Goal: Task Accomplishment & Management: Manage account settings

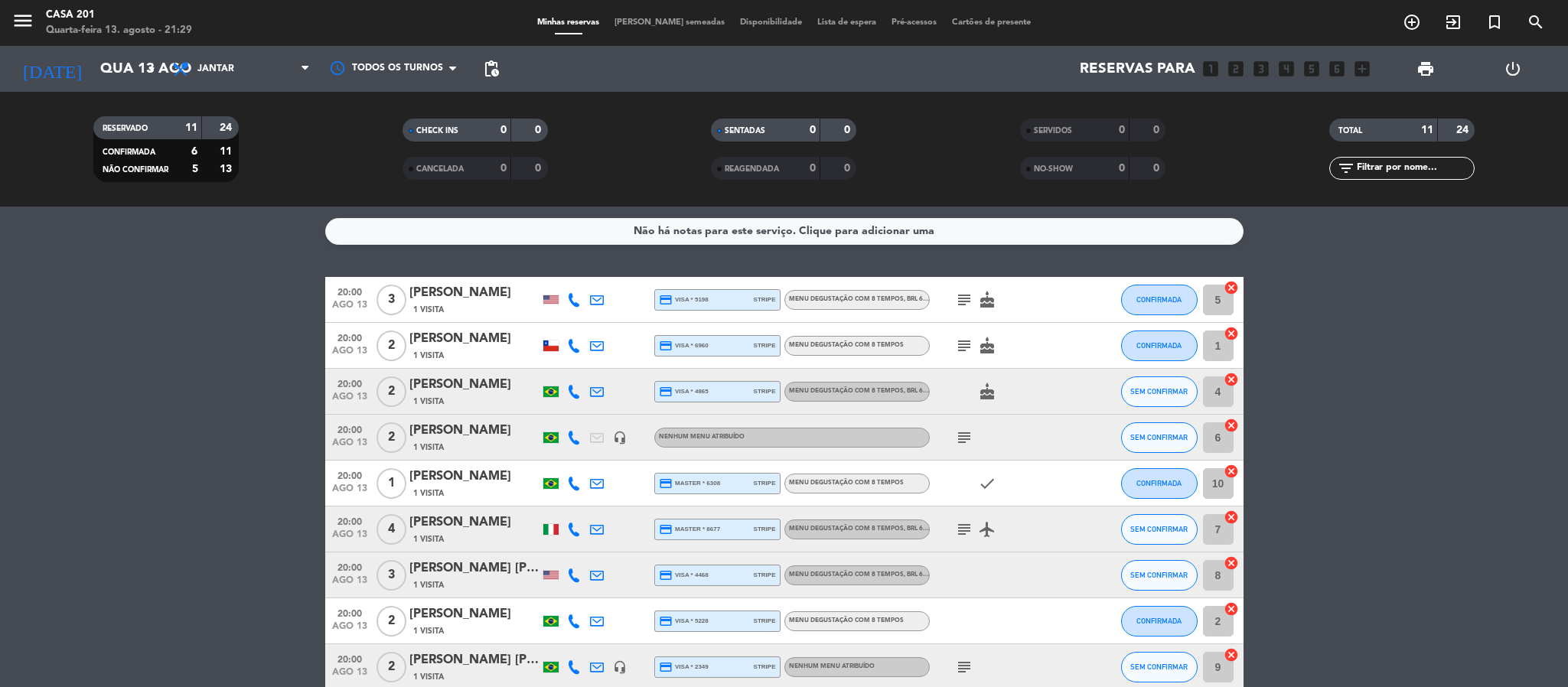
click at [124, 77] on input "Qua 13 ago" at bounding box center [184, 68] width 184 height 32
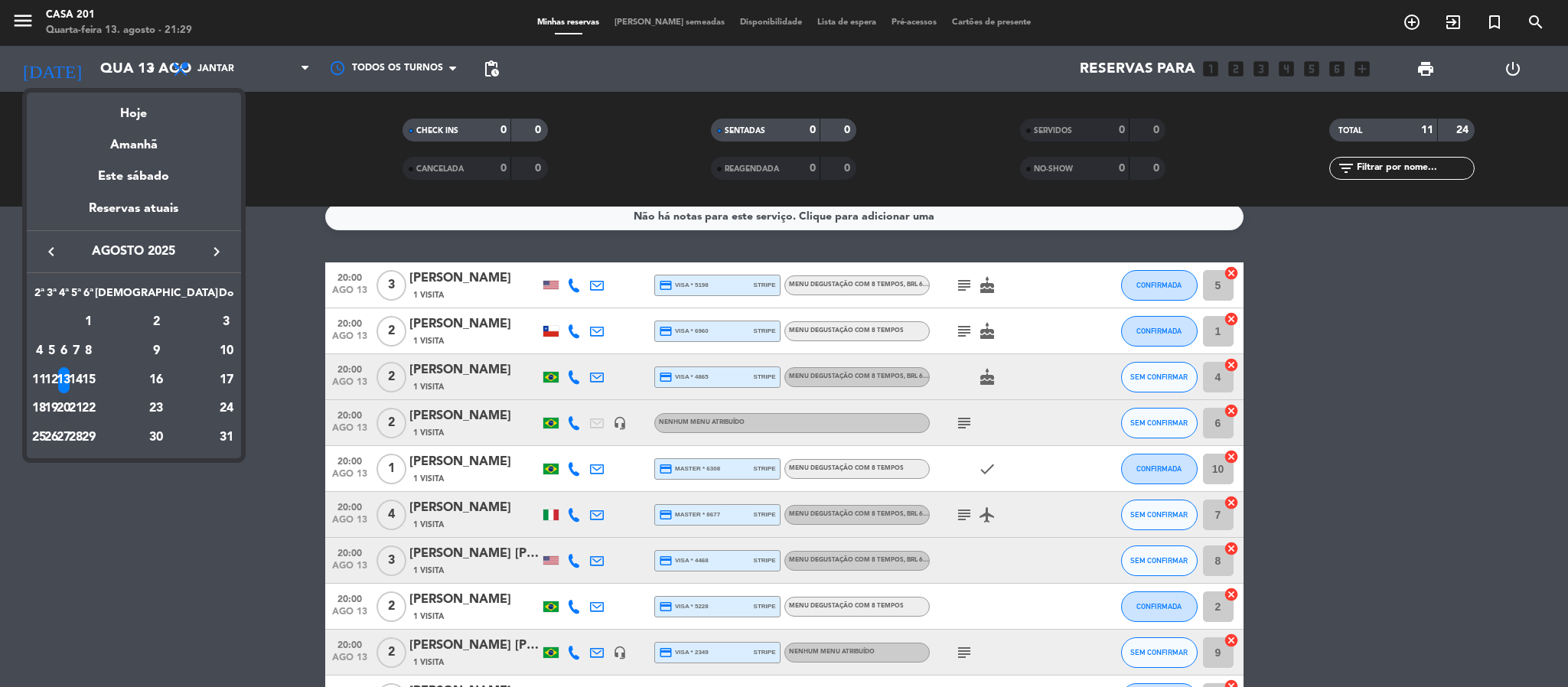
click at [70, 404] on div "20" at bounding box center [64, 409] width 12 height 26
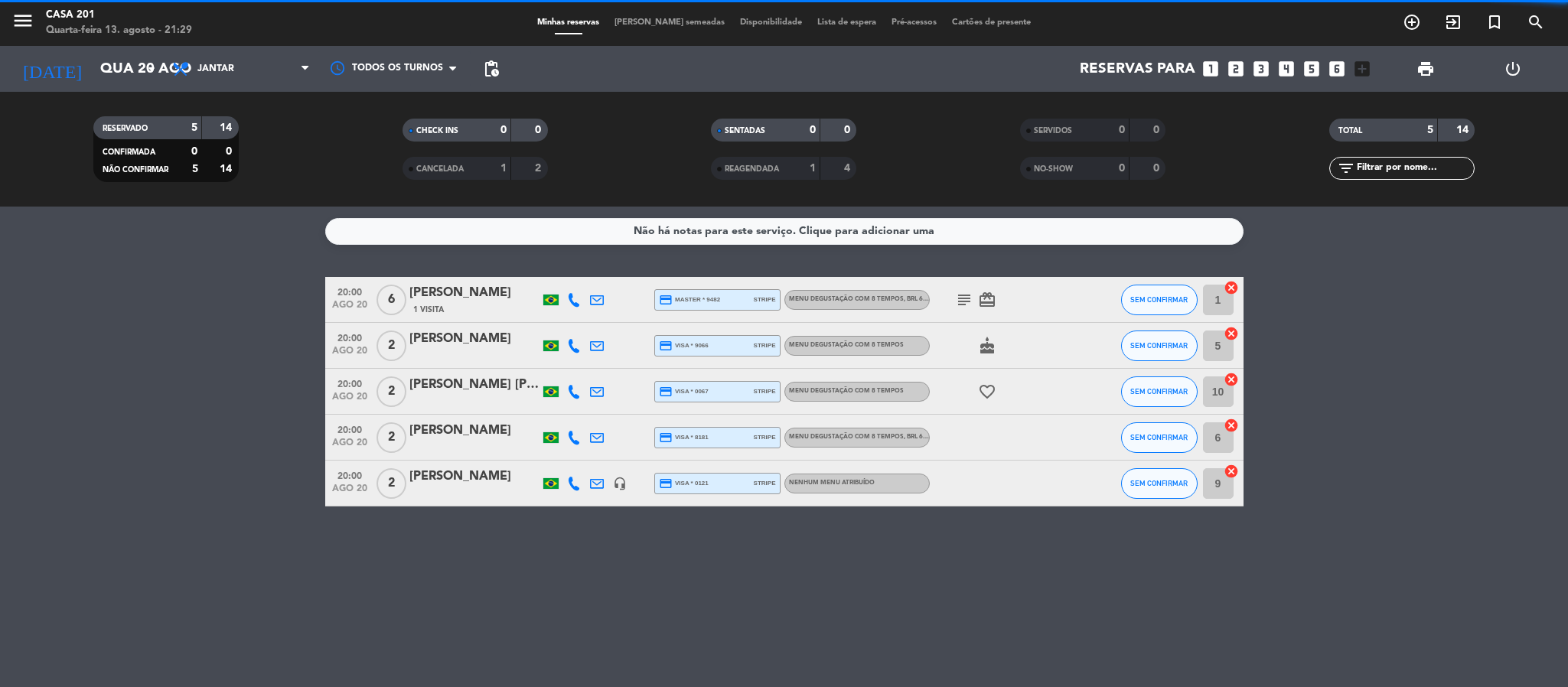
scroll to position [0, 0]
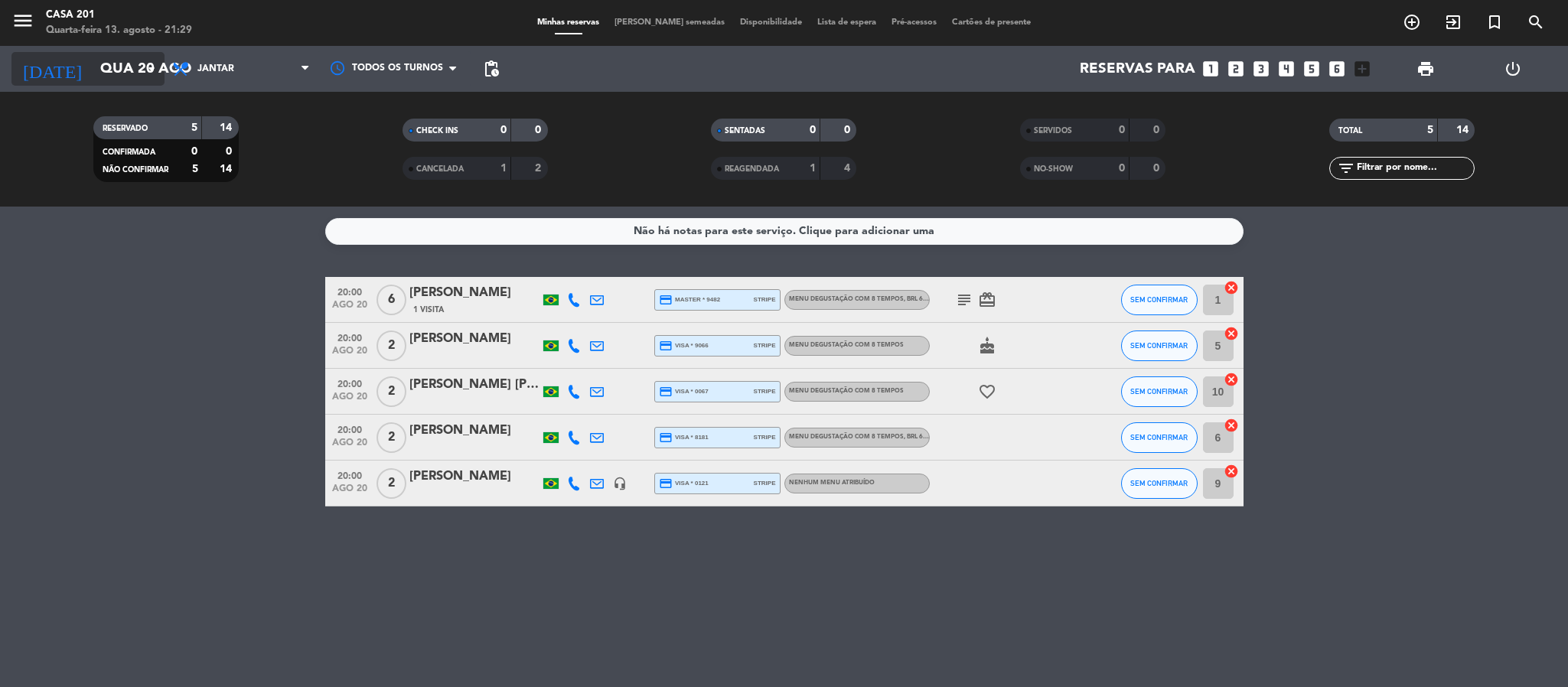
click at [124, 78] on input "Qua 20 ago" at bounding box center [184, 68] width 184 height 32
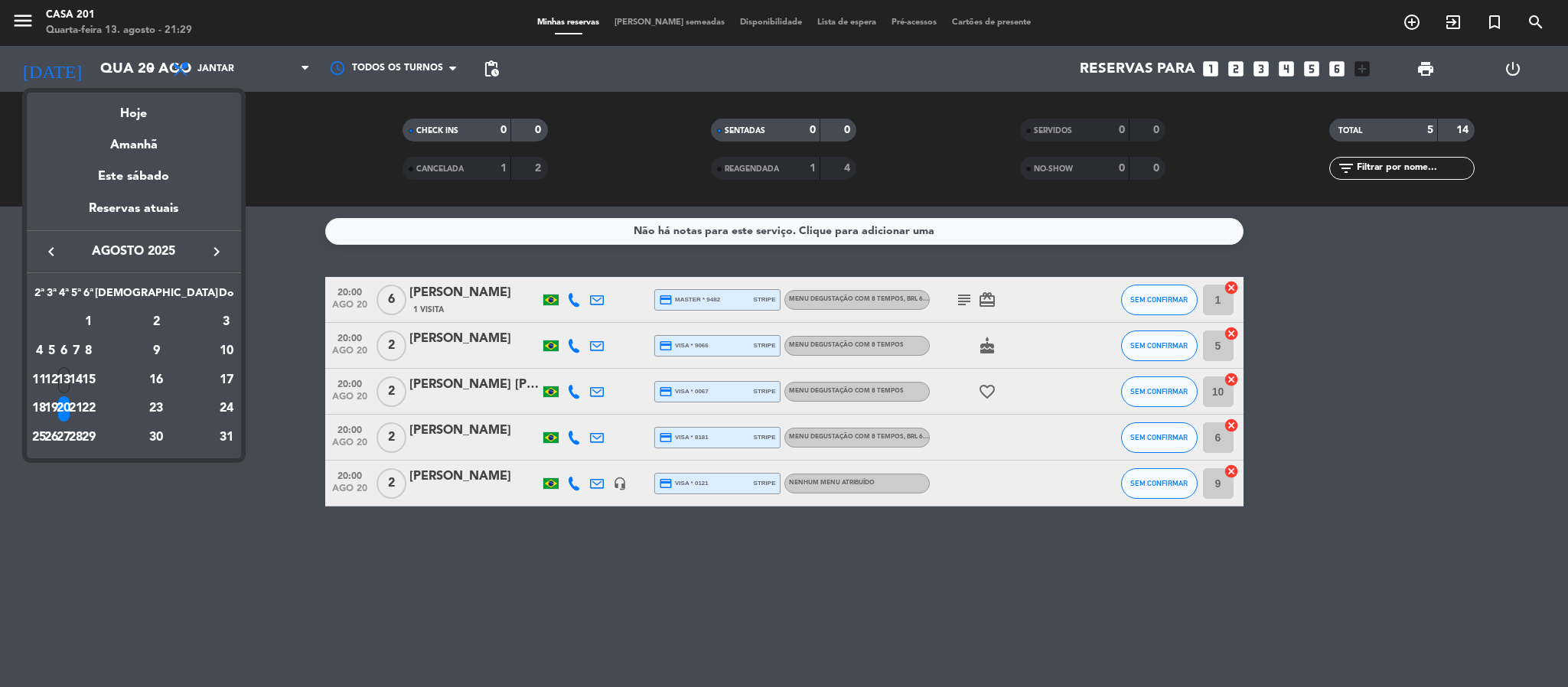
click at [70, 377] on div "13" at bounding box center [64, 380] width 12 height 26
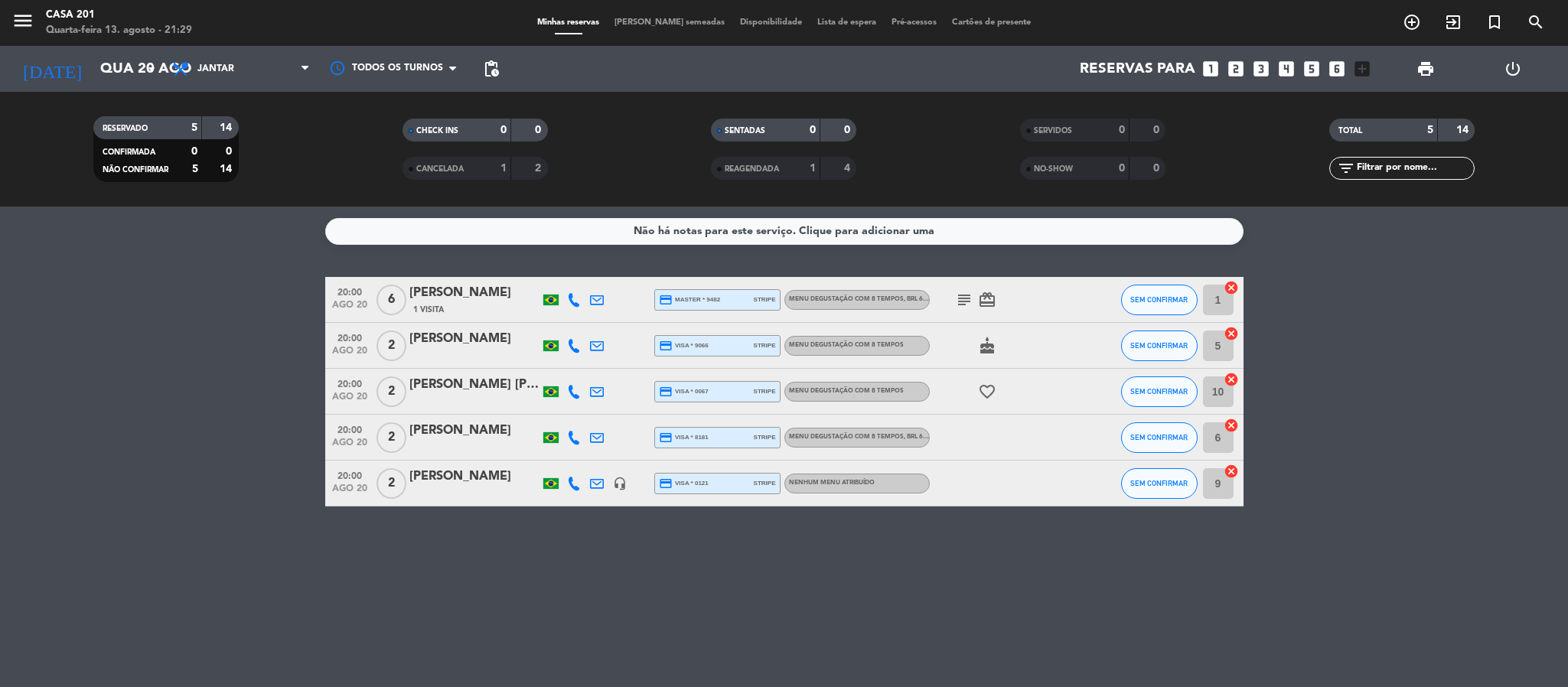
type input "Qua 13 ago"
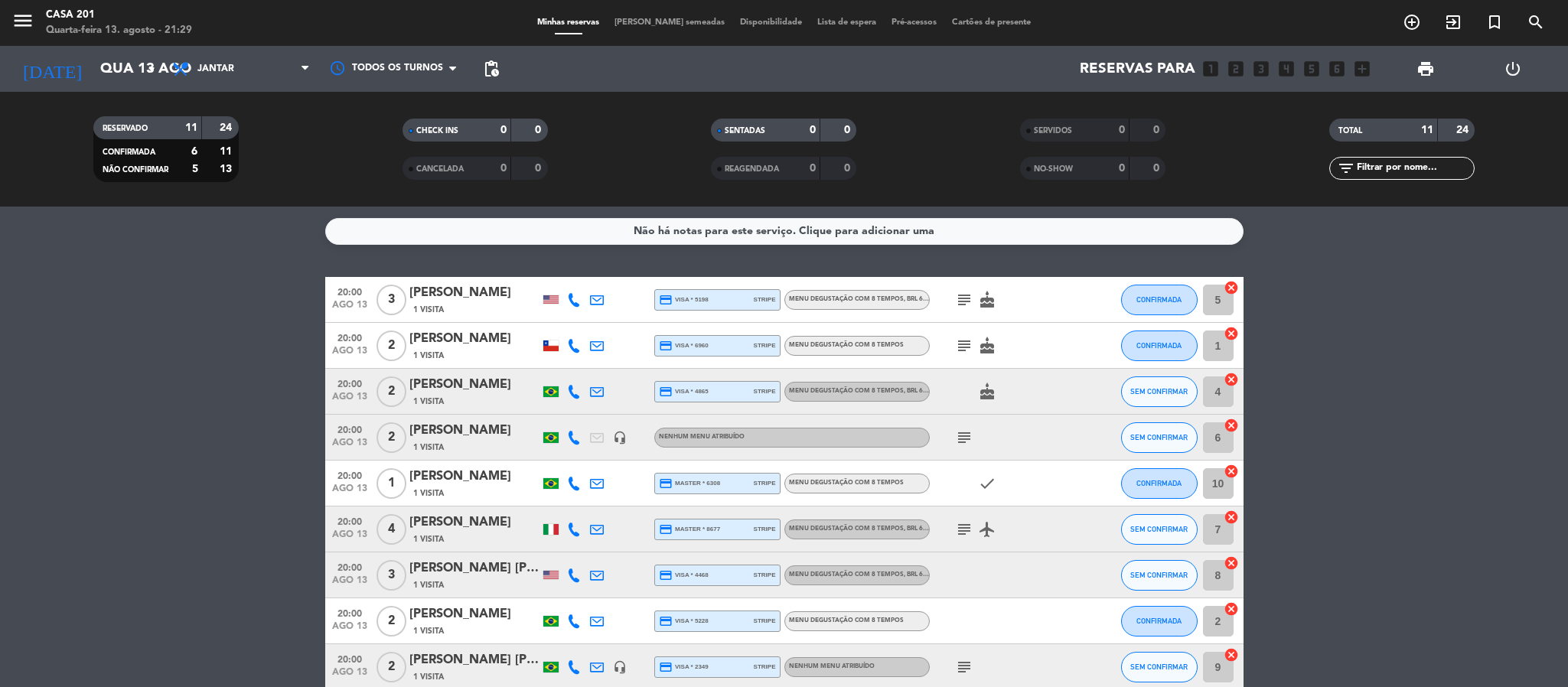
scroll to position [98, 0]
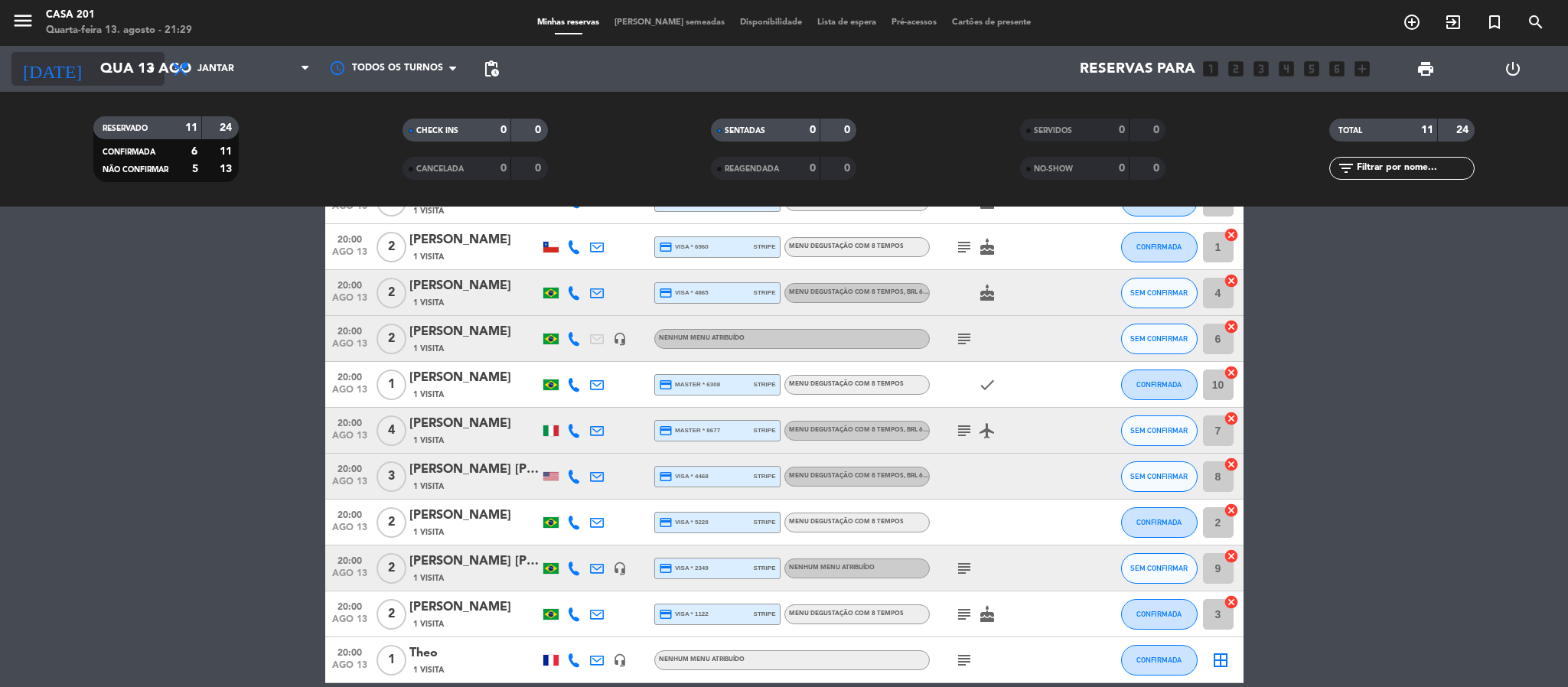
click at [106, 78] on input "Qua 13 ago" at bounding box center [184, 68] width 184 height 32
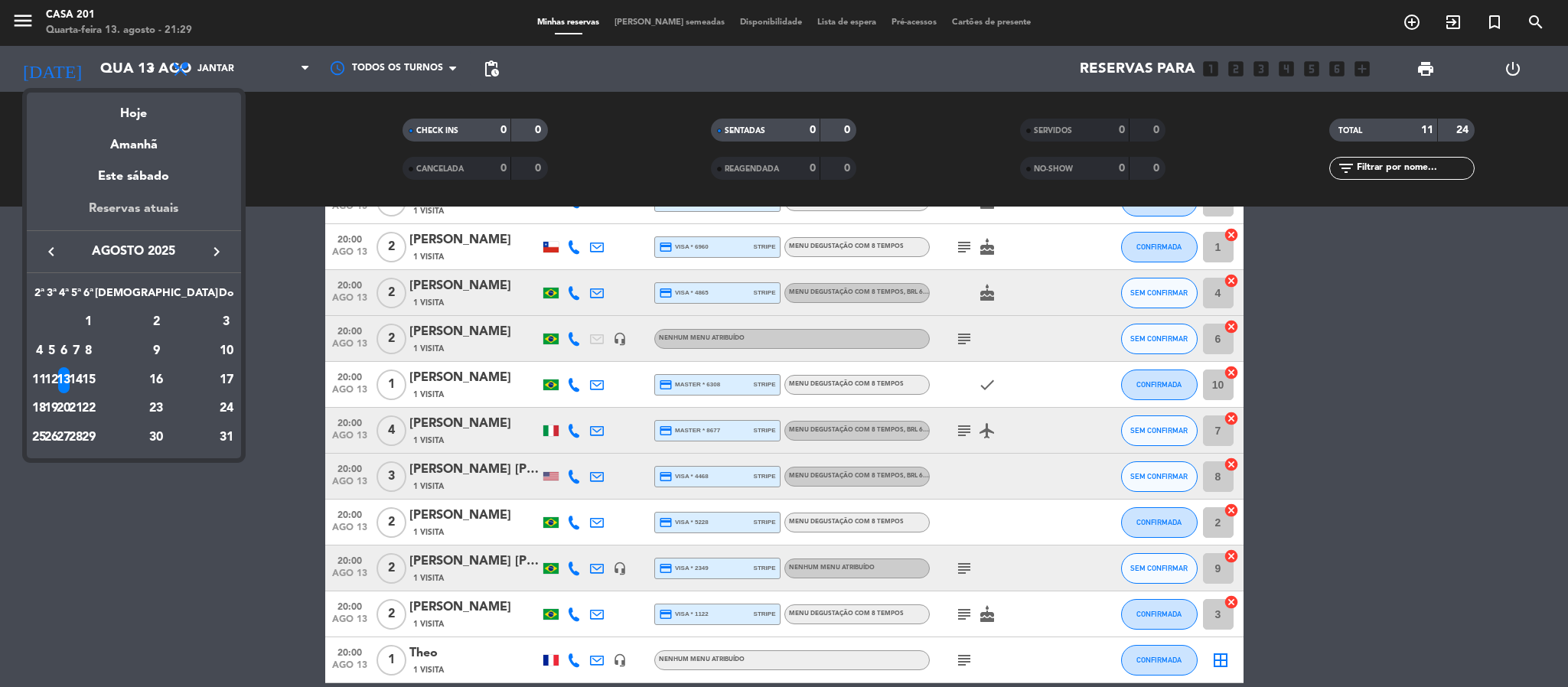
click at [152, 209] on div "Reservas atuais" at bounding box center [134, 214] width 214 height 31
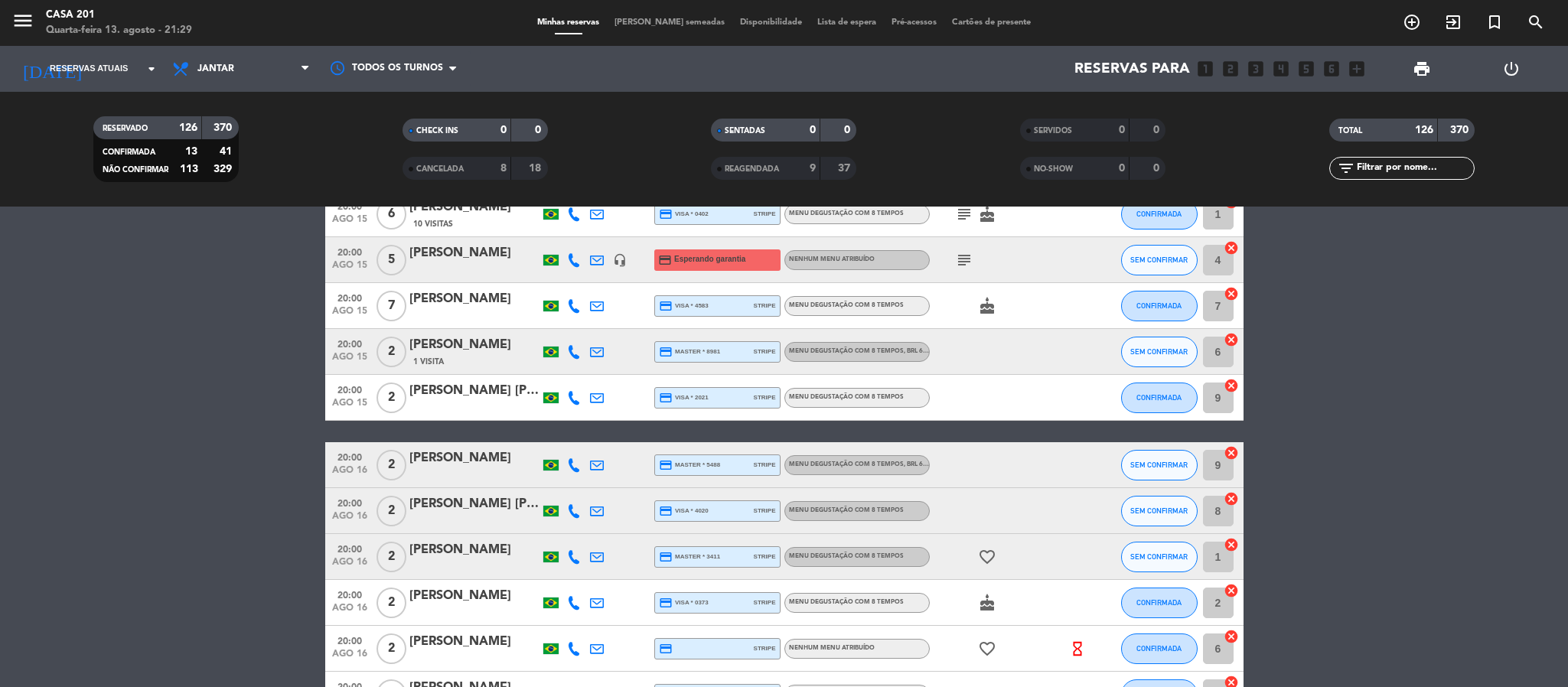
scroll to position [444, 0]
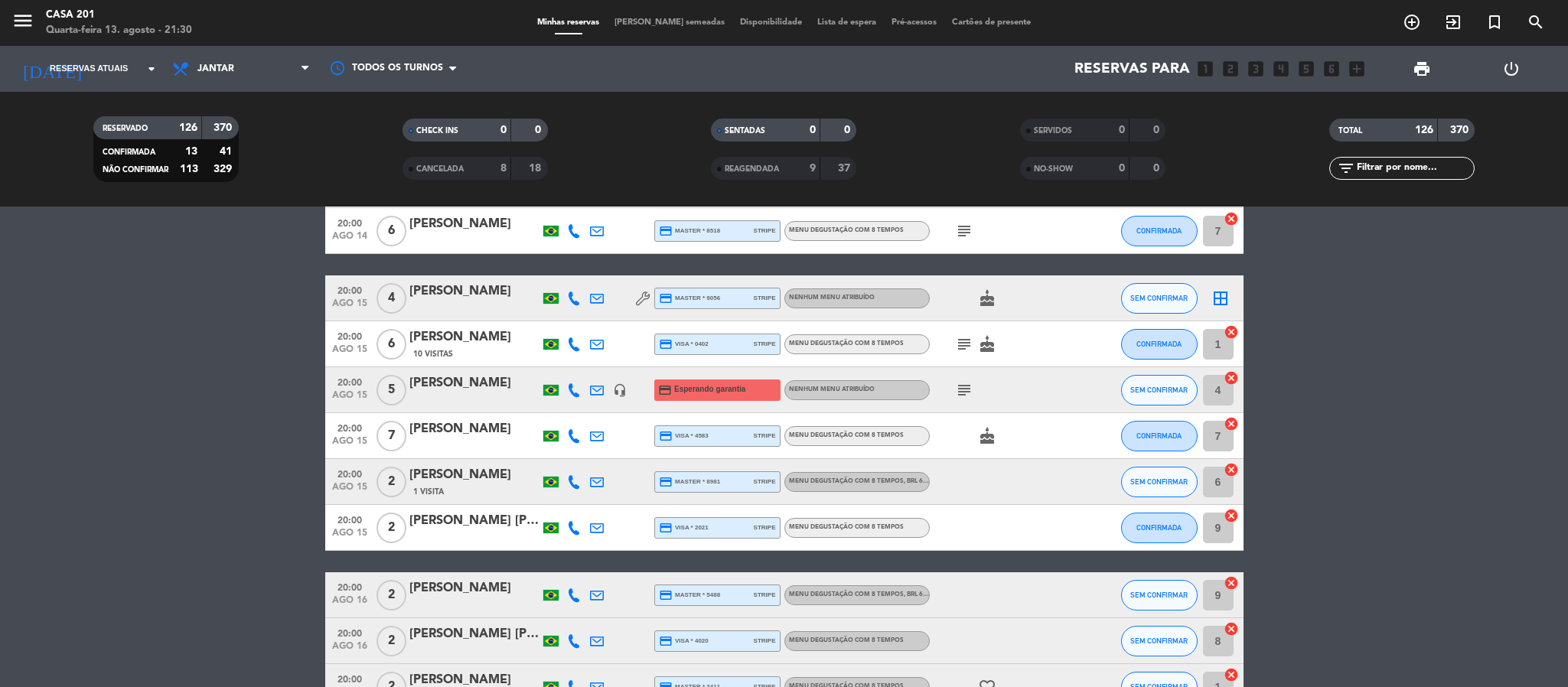
click at [578, 385] on icon at bounding box center [574, 390] width 14 height 14
click at [576, 370] on button "Copiar content_paste" at bounding box center [566, 364] width 47 height 17
